Goal: Task Accomplishment & Management: Manage account settings

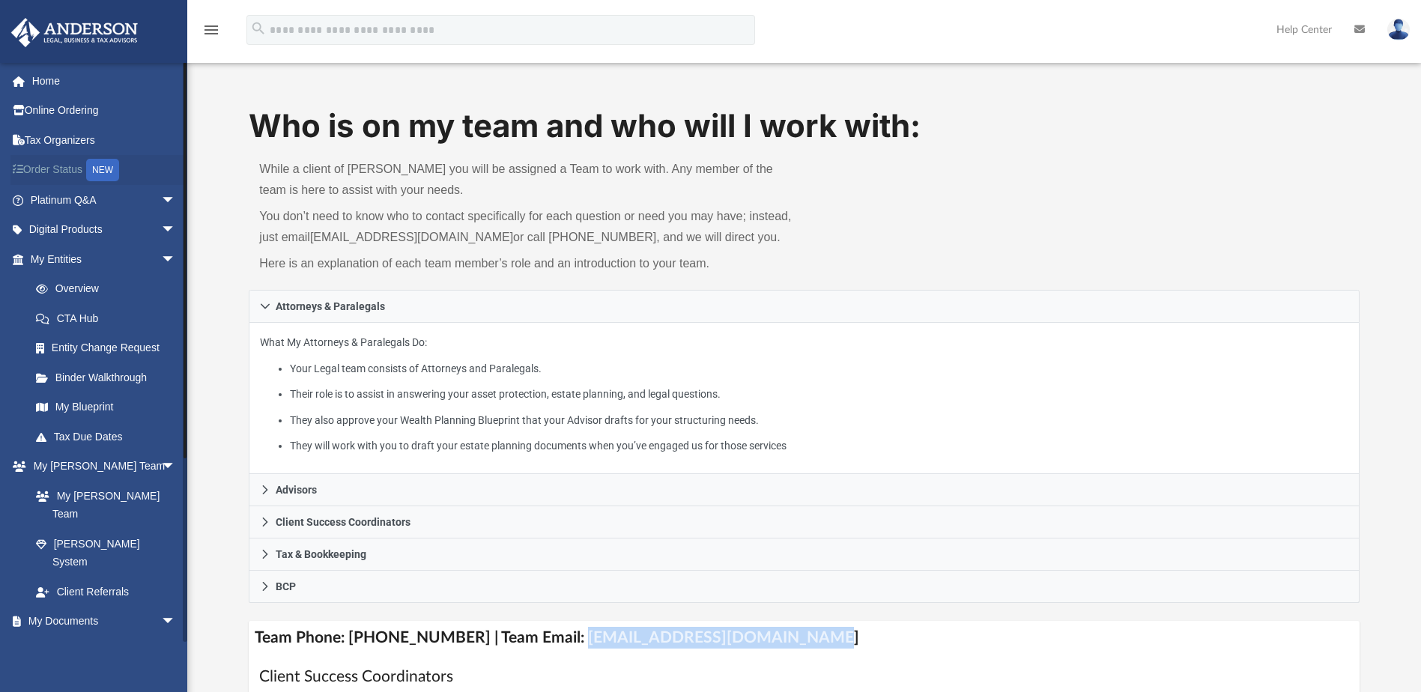
click at [73, 169] on link "Order Status NEW" at bounding box center [104, 170] width 188 height 31
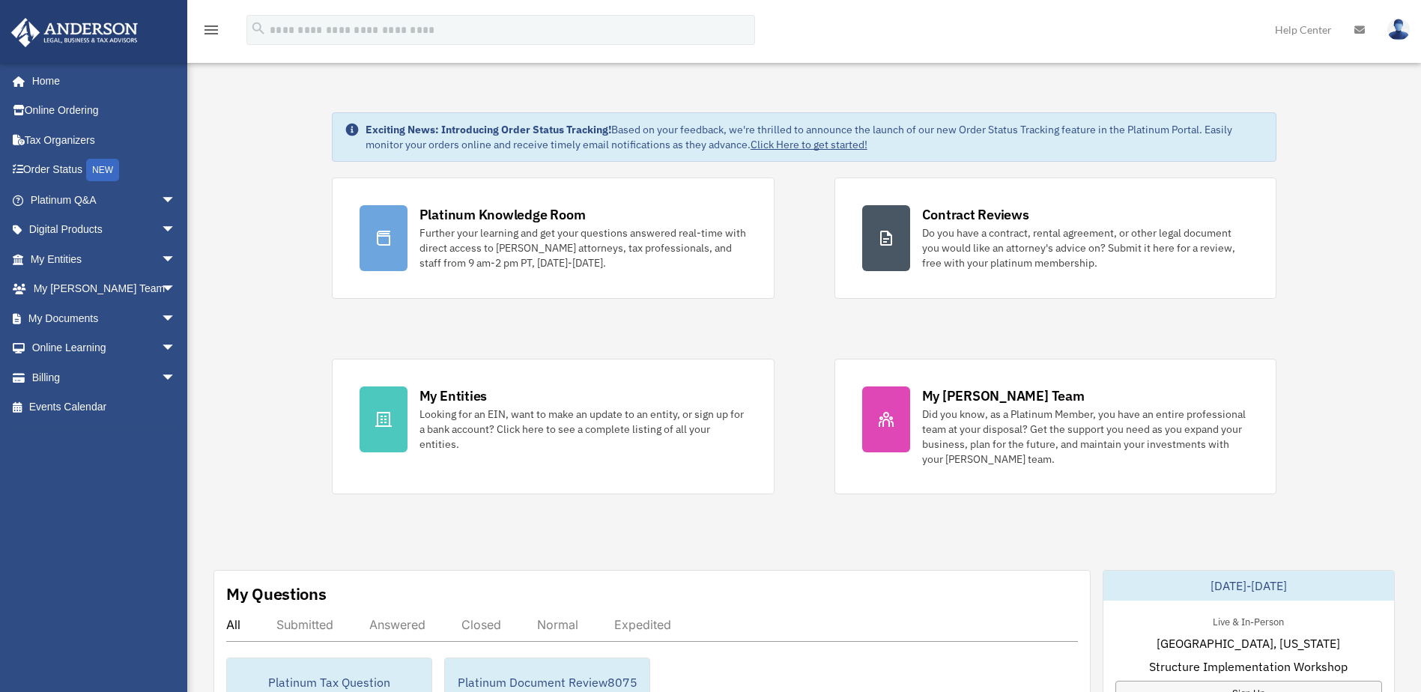
click at [1394, 28] on img at bounding box center [1398, 30] width 22 height 22
click at [1140, 100] on link "Reset Password" at bounding box center [1174, 100] width 150 height 31
click at [1397, 28] on img at bounding box center [1398, 30] width 22 height 22
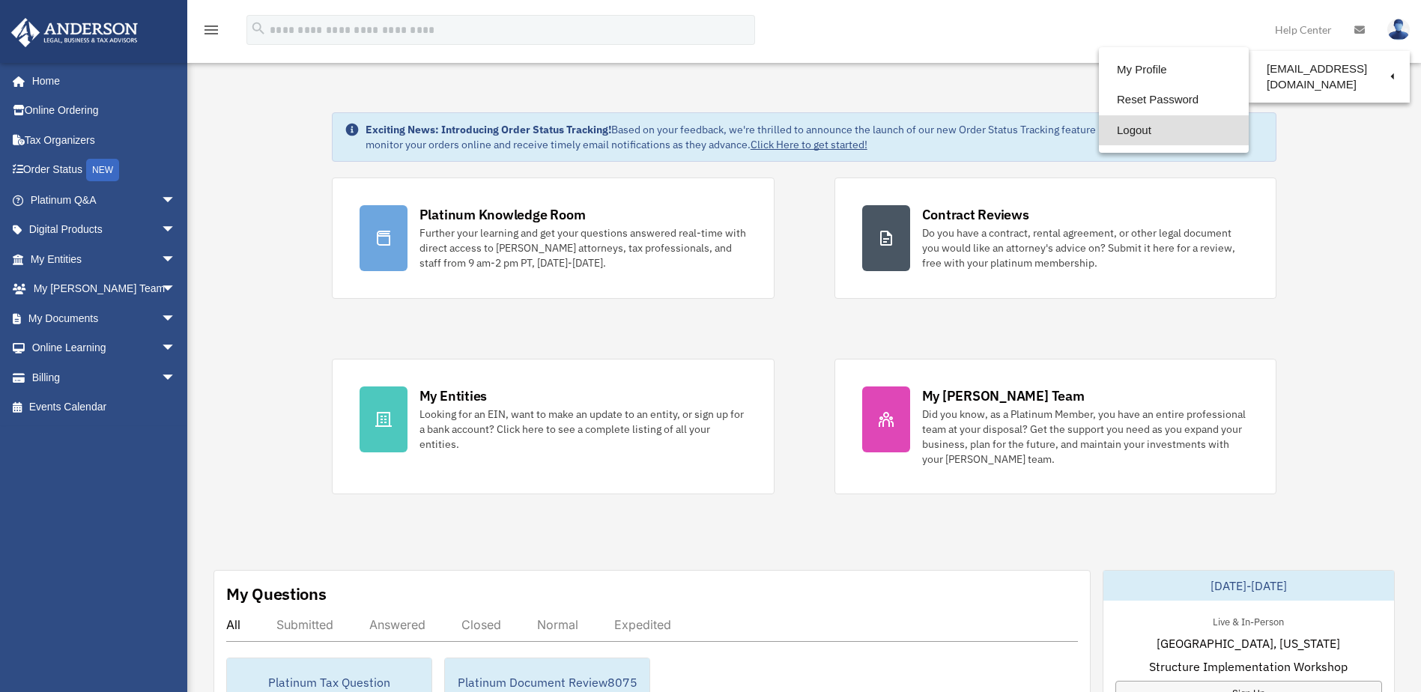
click at [1131, 130] on link "Logout" at bounding box center [1174, 130] width 150 height 31
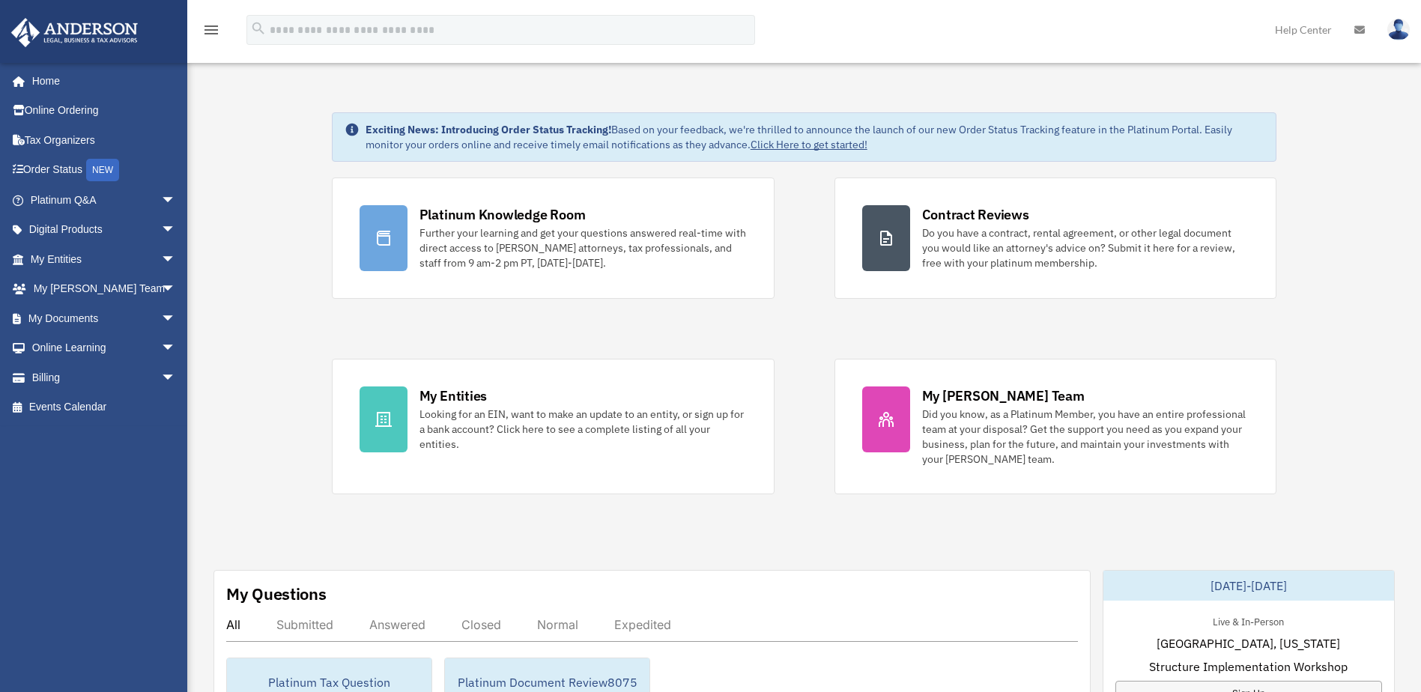
click at [1394, 28] on img at bounding box center [1398, 30] width 22 height 22
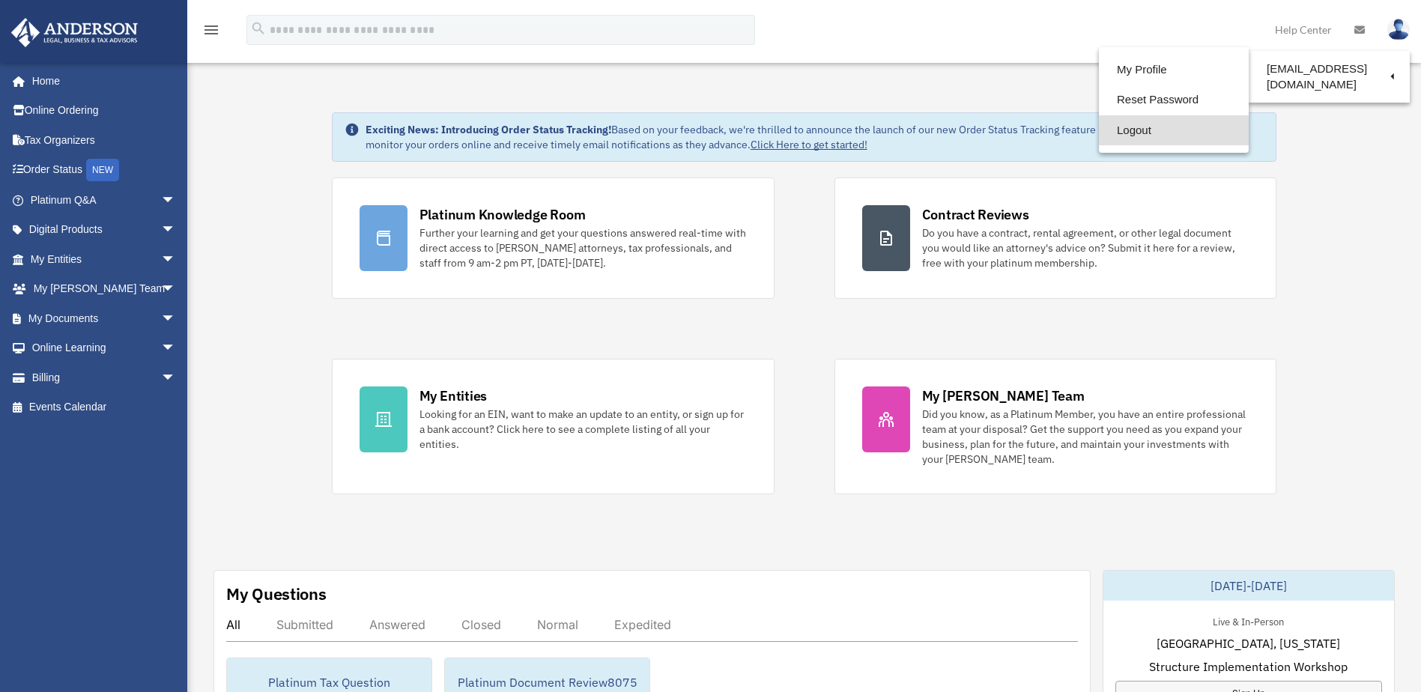
click at [1129, 129] on link "Logout" at bounding box center [1174, 130] width 150 height 31
